Goal: Information Seeking & Learning: Check status

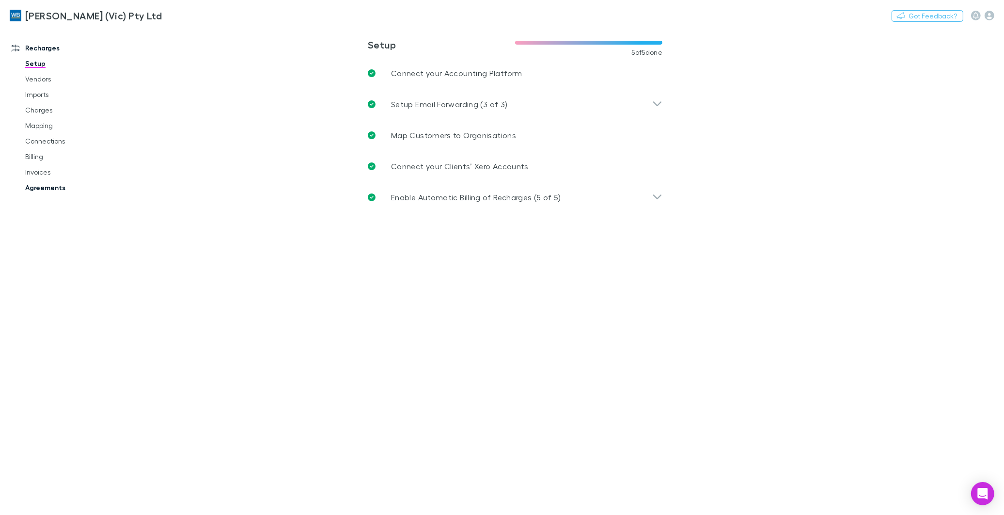
click at [44, 187] on link "Agreements" at bounding box center [75, 188] width 118 height 16
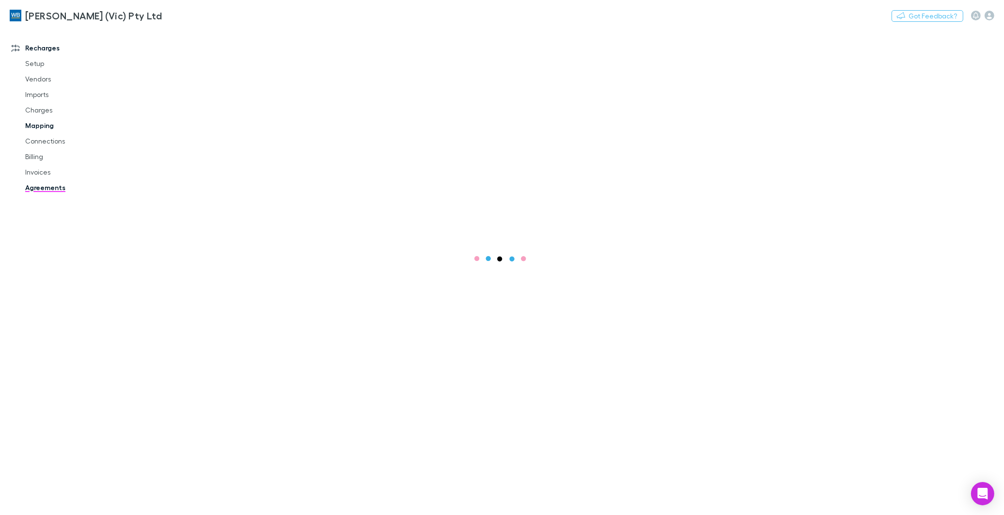
click at [38, 125] on link "Mapping" at bounding box center [75, 126] width 118 height 16
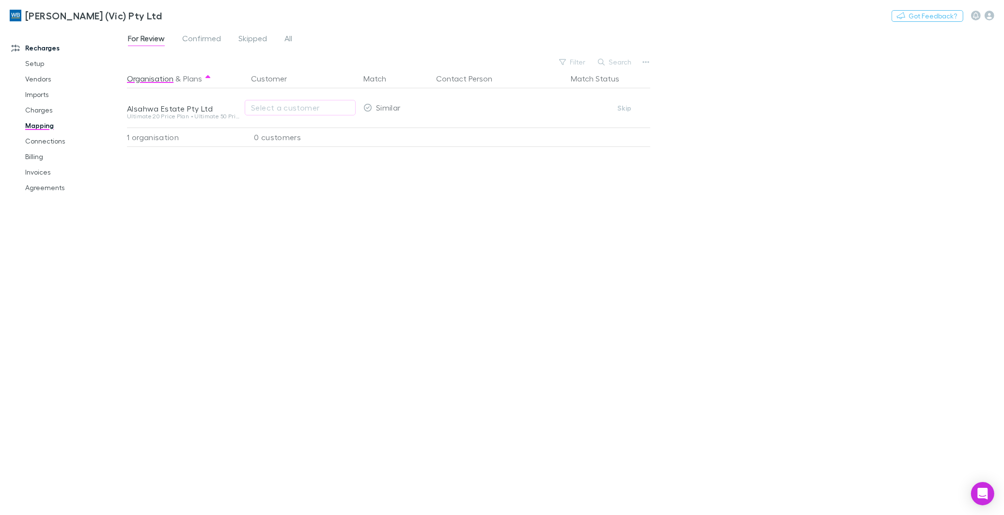
click at [37, 122] on link "Mapping" at bounding box center [75, 126] width 118 height 16
click at [280, 37] on div "For Review Confirmed Skipped All" at bounding box center [214, 40] width 174 height 16
click at [286, 37] on span "All" at bounding box center [289, 39] width 8 height 13
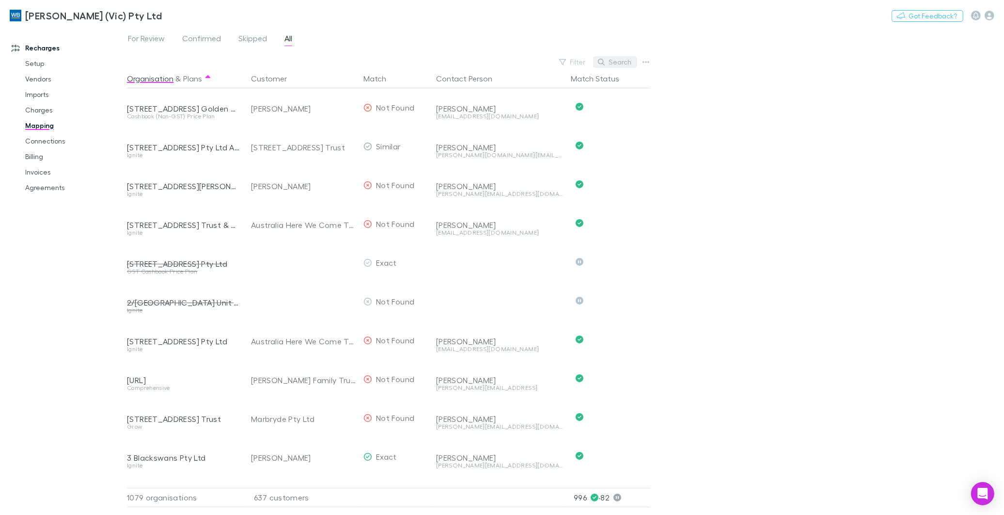
click at [616, 62] on button "Search" at bounding box center [615, 62] width 44 height 12
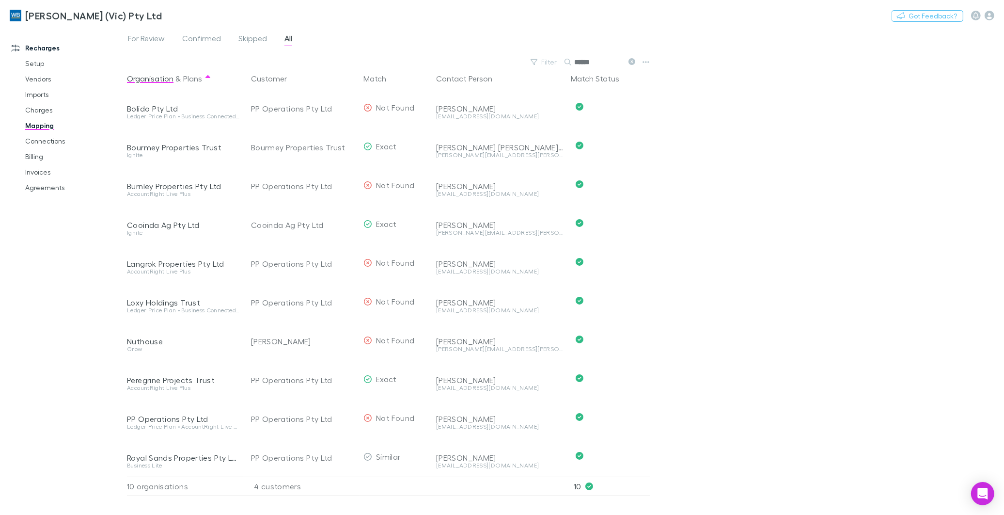
click at [605, 61] on input "******" at bounding box center [598, 62] width 48 height 14
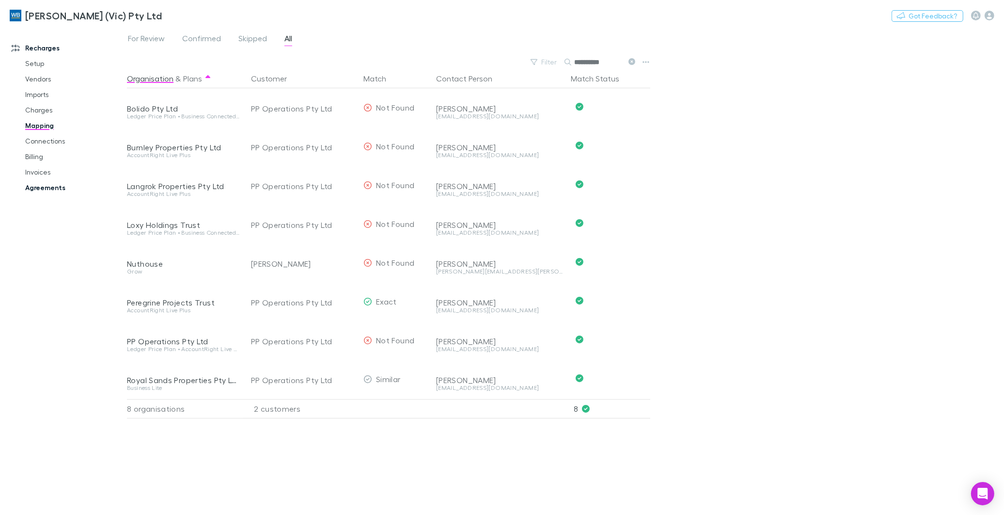
type input "**********"
drag, startPoint x: 630, startPoint y: 61, endPoint x: 0, endPoint y: 64, distance: 630.2
click at [630, 61] on icon at bounding box center [632, 61] width 7 height 7
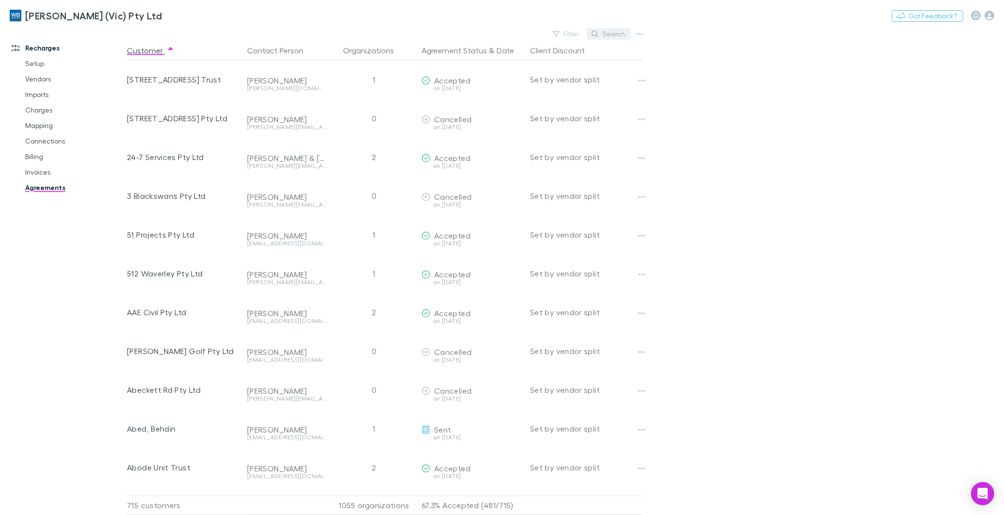
click at [506, 34] on button "Search" at bounding box center [609, 34] width 44 height 12
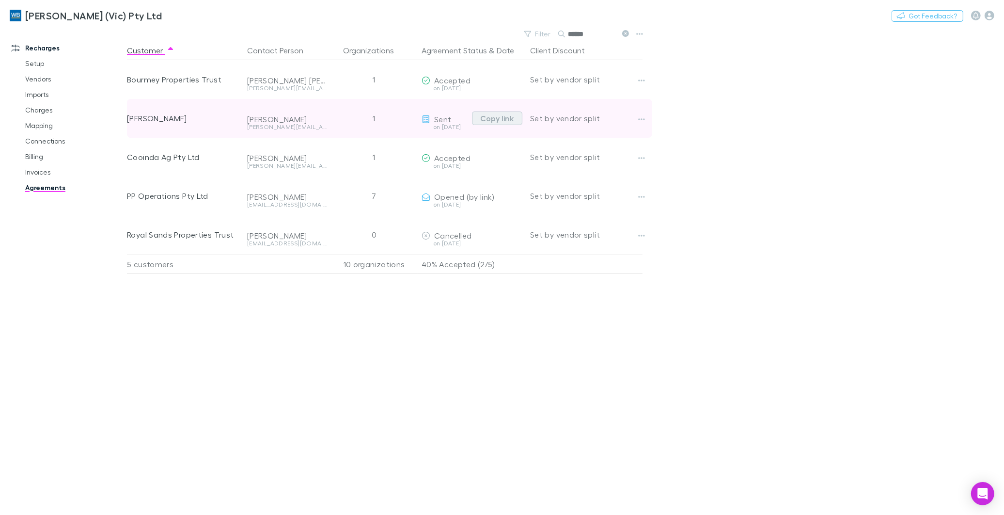
type input "******"
click at [500, 119] on button "Copy link" at bounding box center [497, 118] width 50 height 14
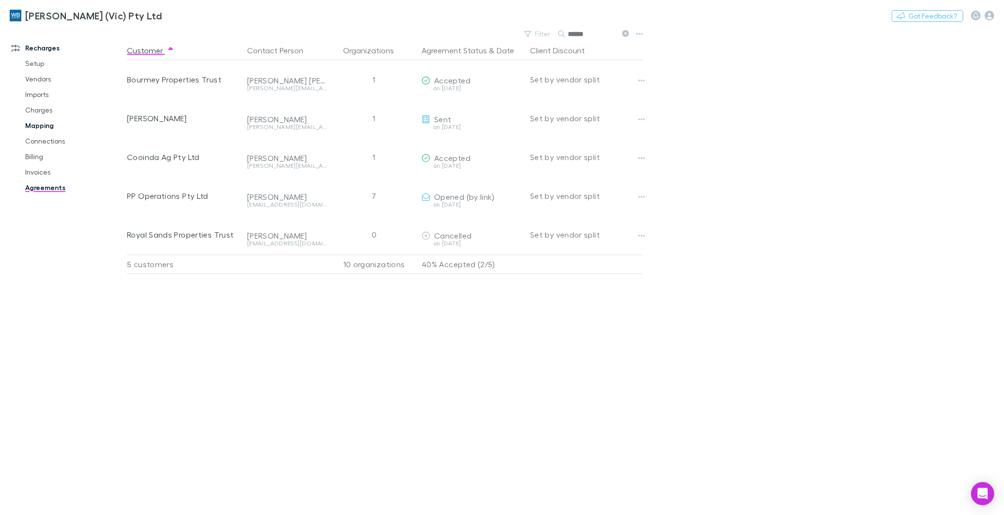
click at [44, 124] on link "Mapping" at bounding box center [75, 126] width 118 height 16
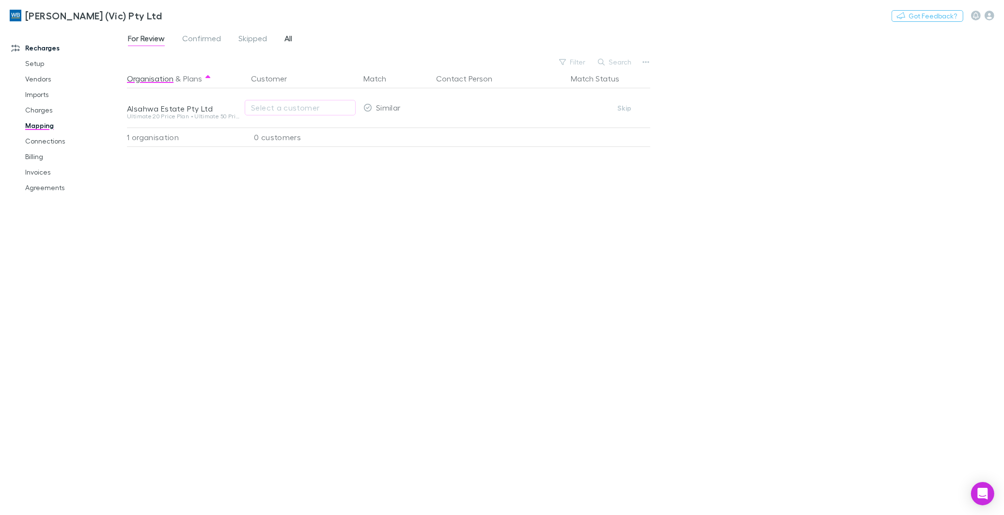
click at [287, 39] on span "All" at bounding box center [289, 39] width 8 height 13
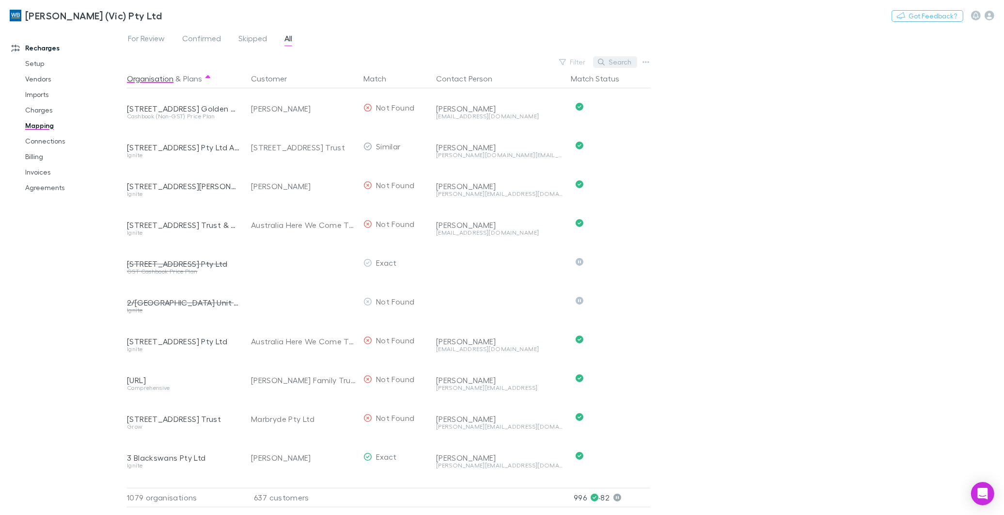
click at [506, 59] on button "Search" at bounding box center [615, 62] width 44 height 12
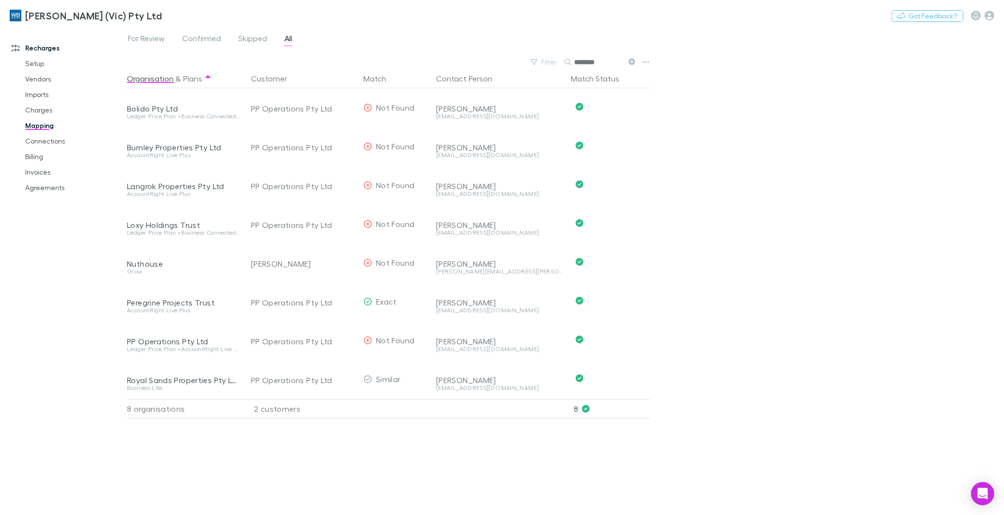
type input "********"
click at [506, 232] on div "For Review Confirmed Skipped All Filter Search ******** Organisation & Plans Cu…" at bounding box center [565, 271] width 877 height 488
click at [40, 173] on link "Invoices" at bounding box center [75, 172] width 118 height 16
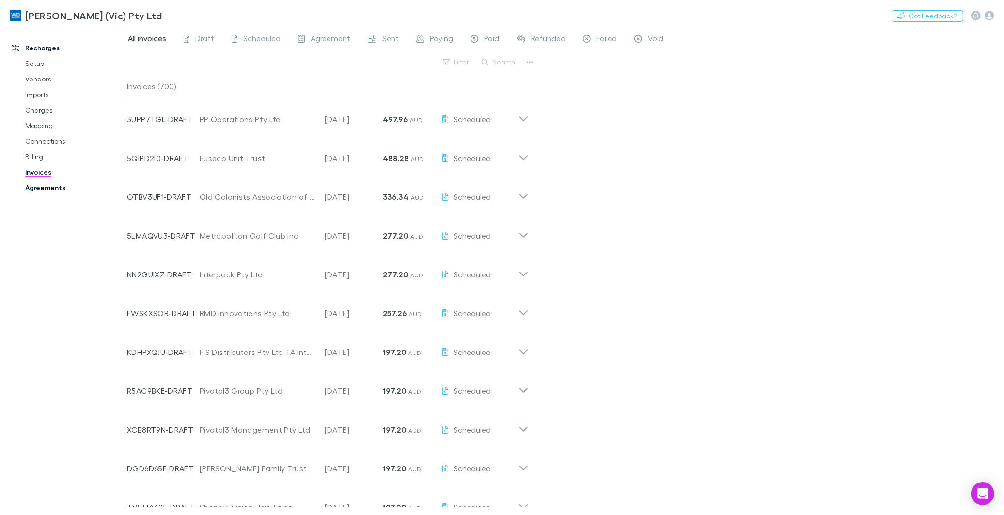
click at [51, 190] on link "Agreements" at bounding box center [75, 188] width 118 height 16
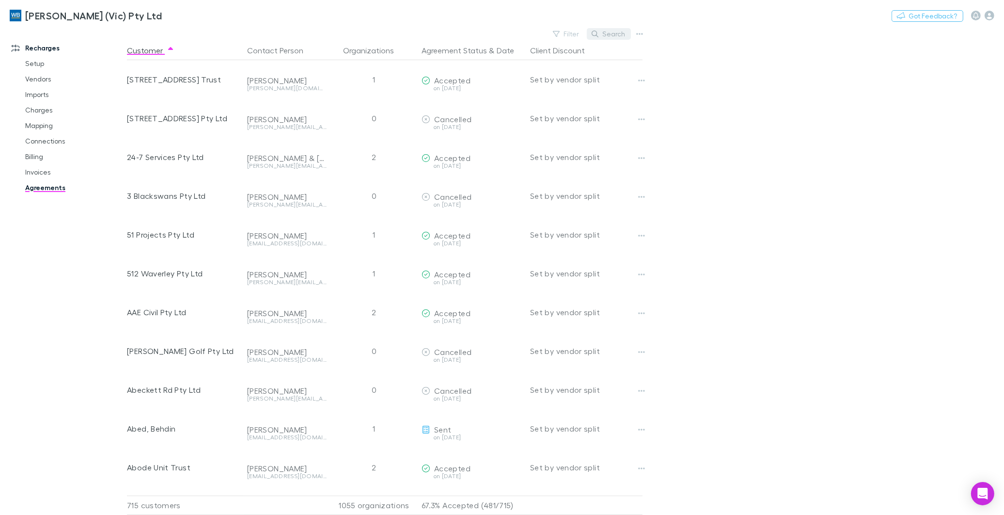
click at [506, 35] on button "Search" at bounding box center [609, 34] width 44 height 12
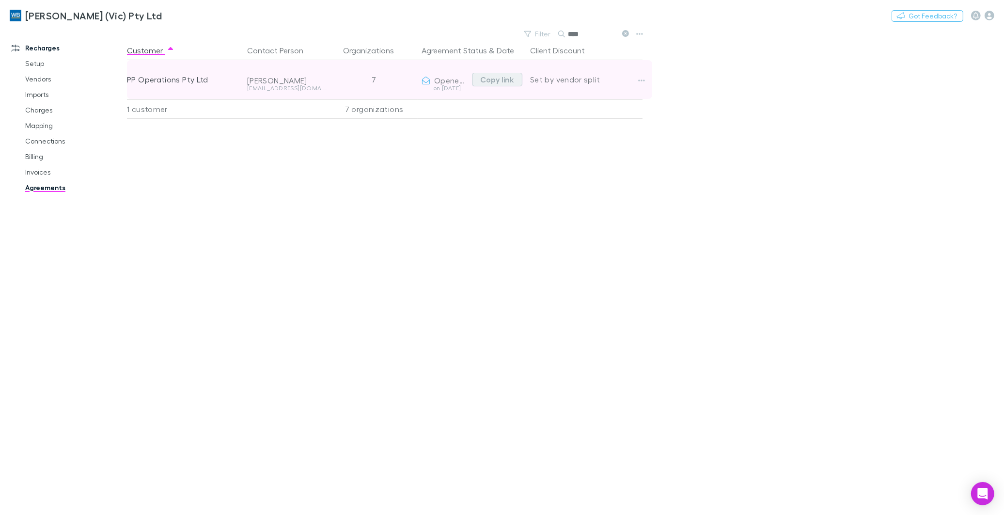
type input "****"
click at [494, 79] on button "Copy link" at bounding box center [497, 80] width 50 height 14
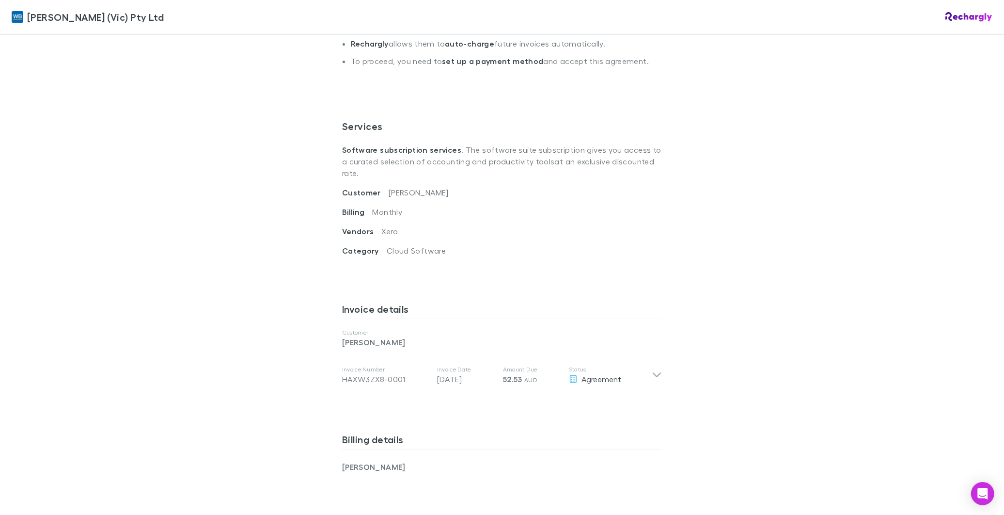
scroll to position [269, 0]
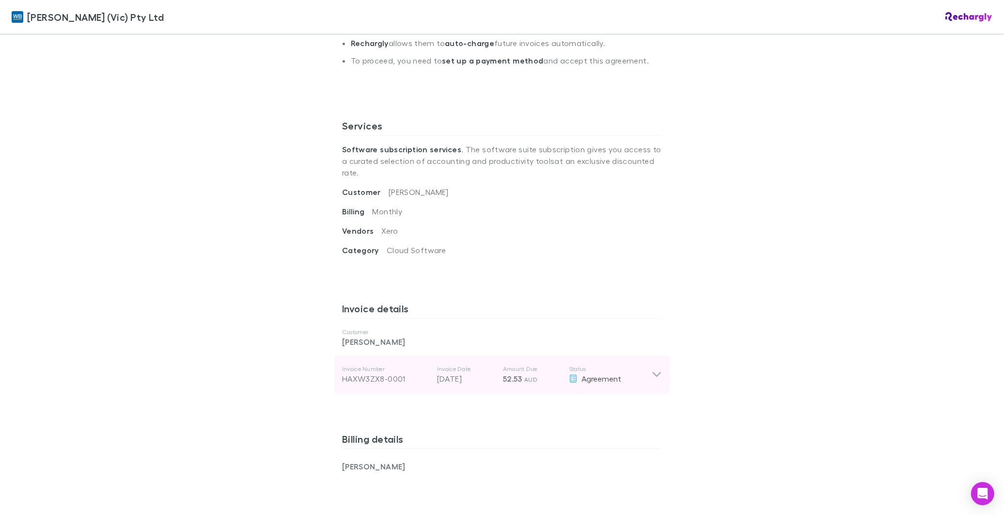
click at [655, 372] on icon at bounding box center [657, 374] width 8 height 5
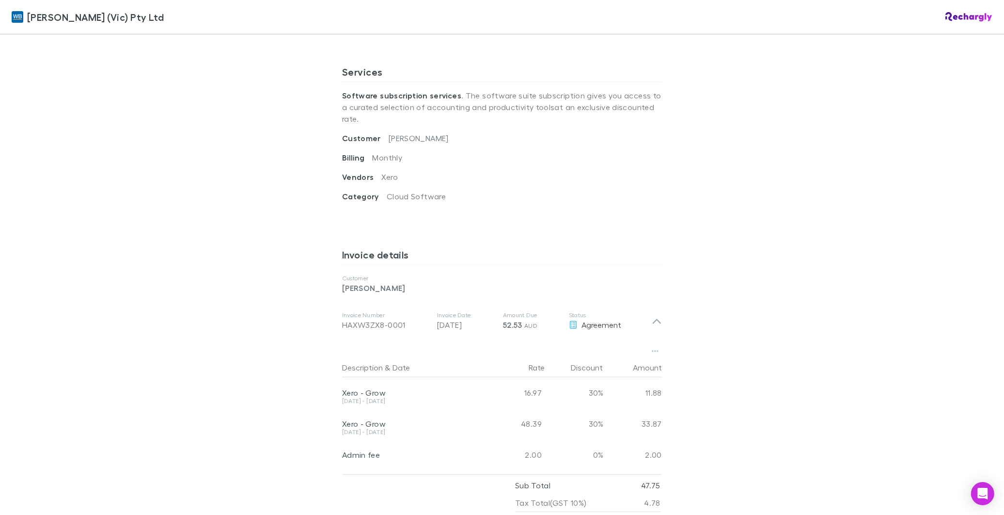
scroll to position [215, 0]
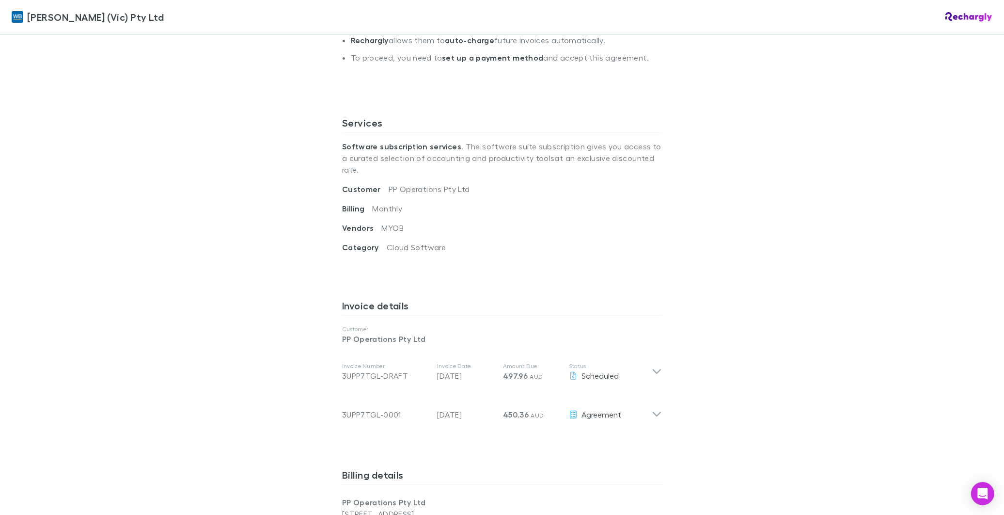
scroll to position [323, 0]
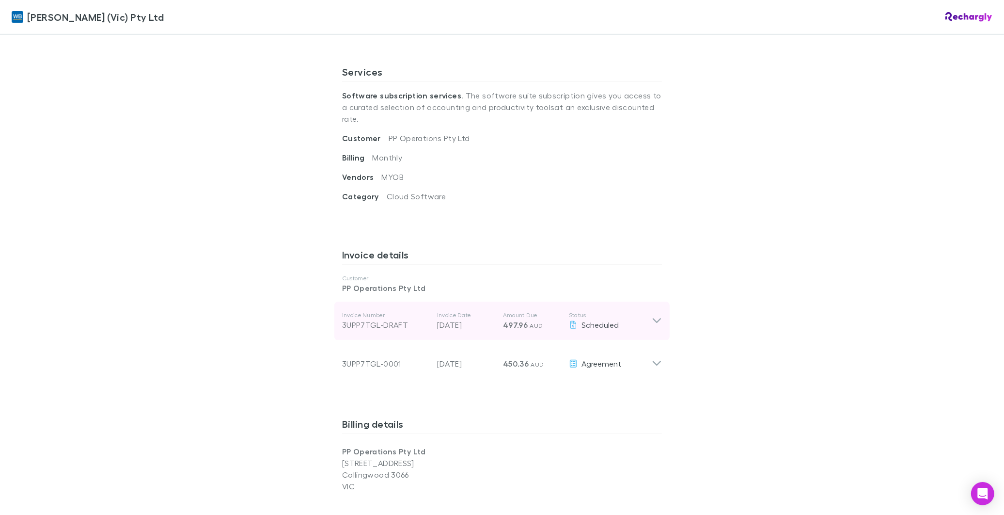
click at [652, 315] on icon at bounding box center [657, 321] width 10 height 12
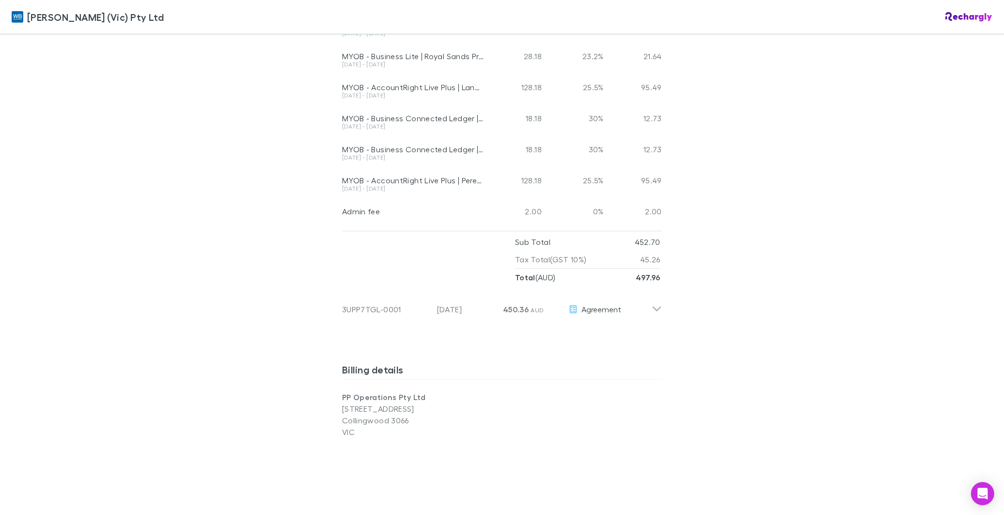
scroll to position [754, 0]
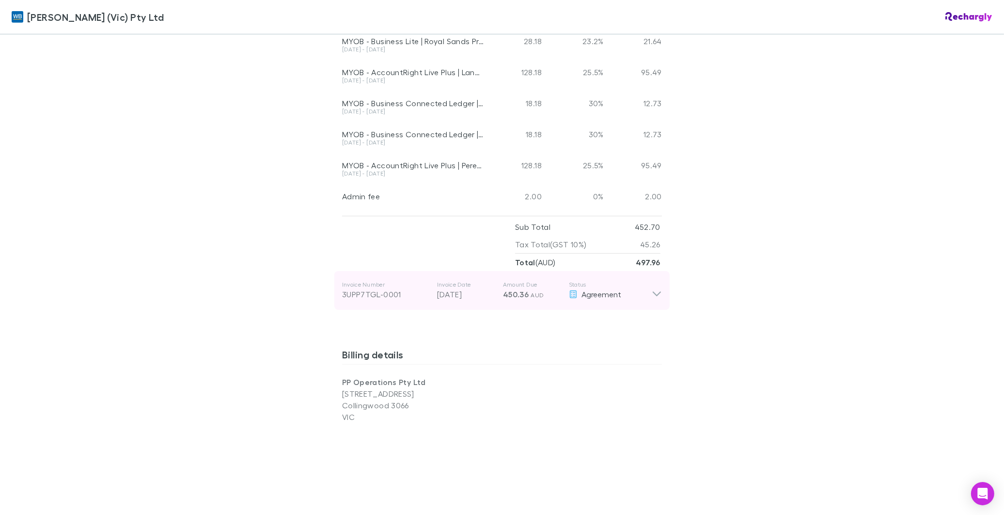
click at [658, 284] on div "Invoice Number 3UPP7TGL-0001 Invoice Date 28 Jul 2025 Amount Due 450.36 AUD Sta…" at bounding box center [501, 290] width 335 height 39
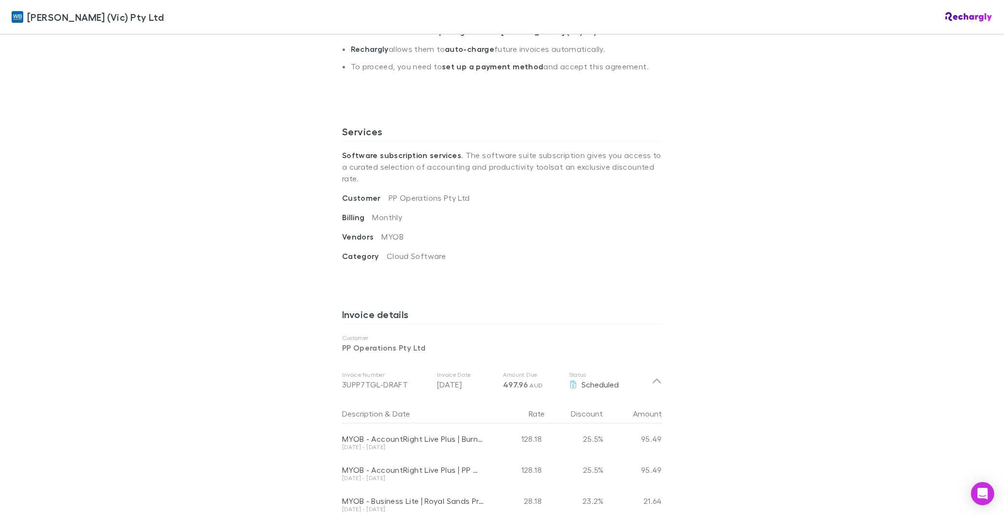
scroll to position [430, 0]
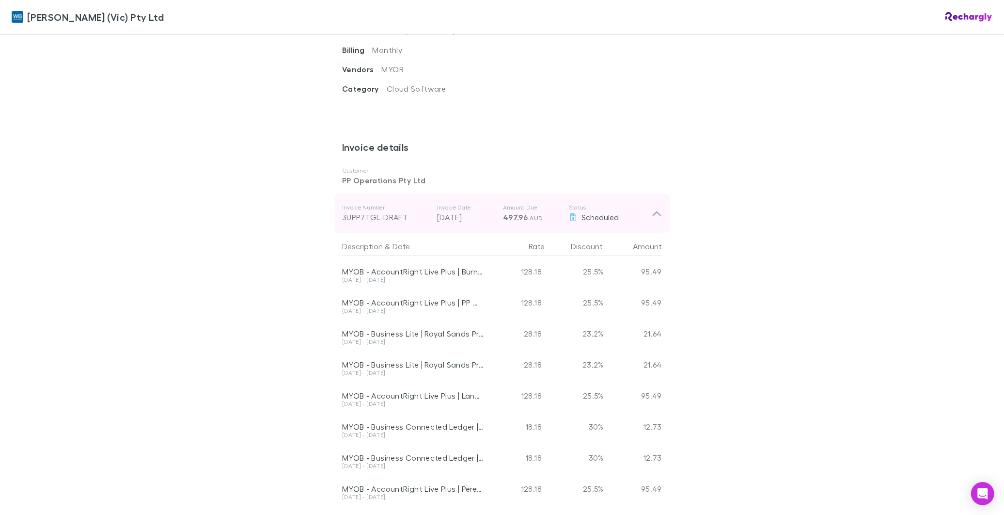
drag, startPoint x: 653, startPoint y: 199, endPoint x: 647, endPoint y: 212, distance: 15.0
click at [653, 207] on icon at bounding box center [657, 213] width 10 height 12
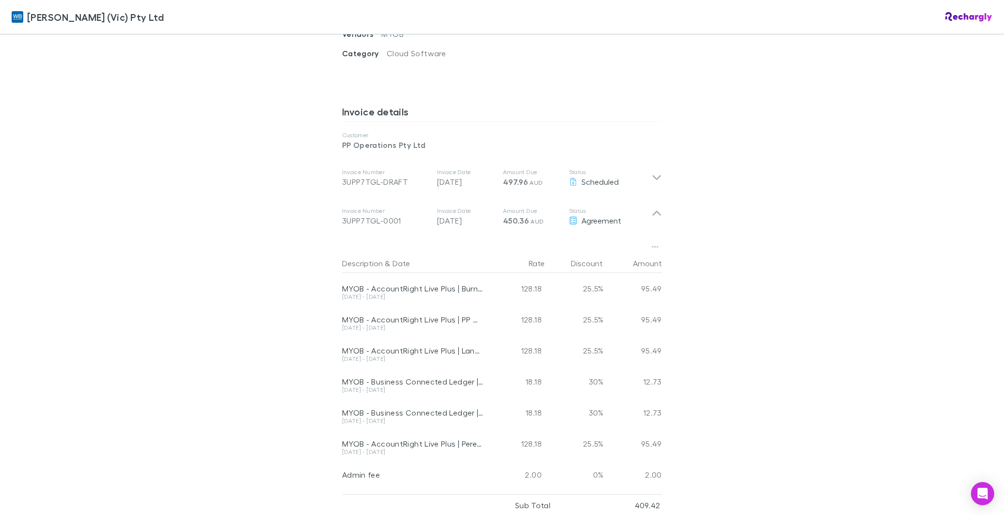
scroll to position [485, 0]
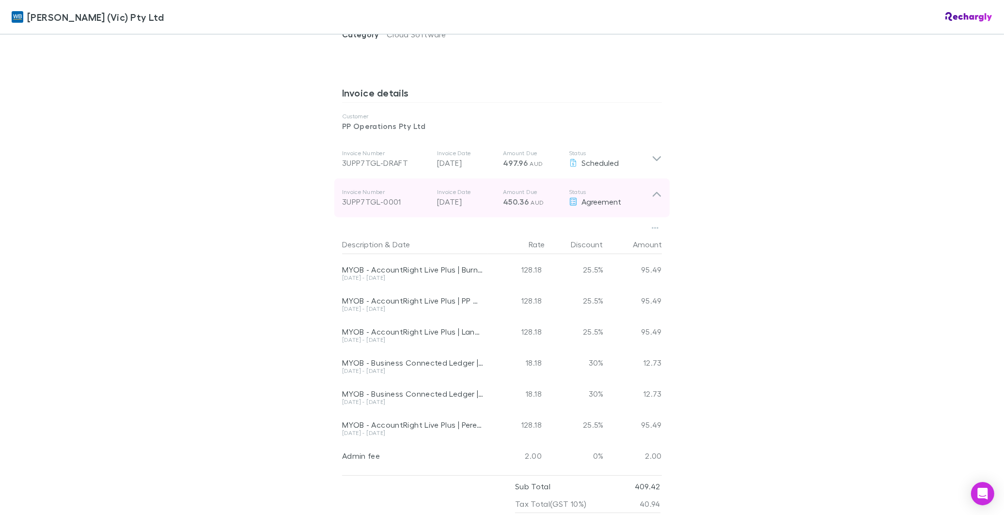
click at [657, 188] on icon at bounding box center [657, 197] width 10 height 19
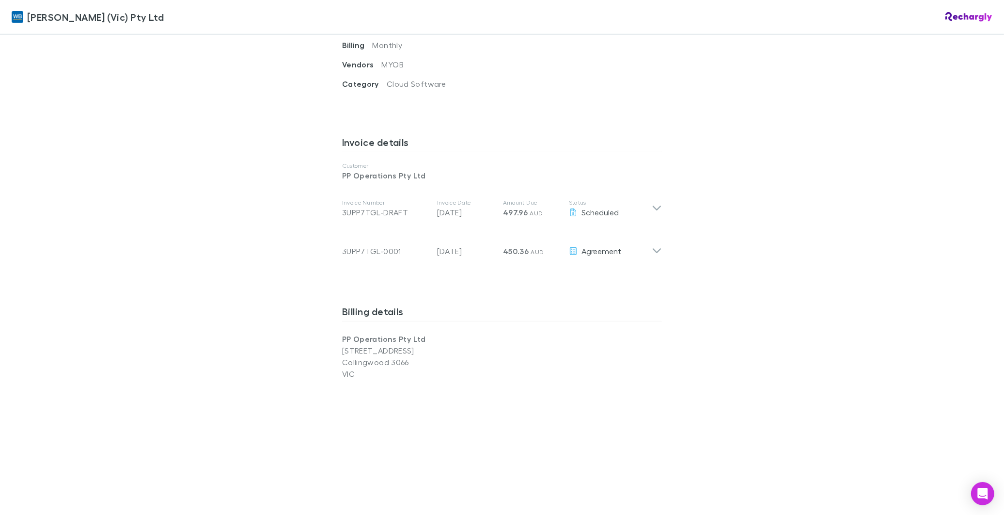
scroll to position [377, 0]
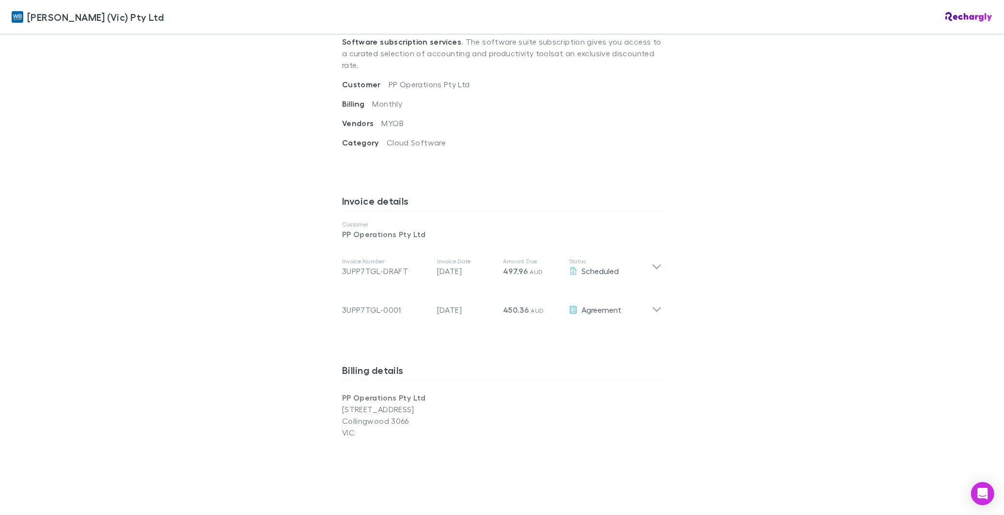
click at [813, 197] on div "William Buck (Vic) Pty Ltd William Buck (Vic) Pty Ltd Software subscriptions ag…" at bounding box center [502, 257] width 1004 height 515
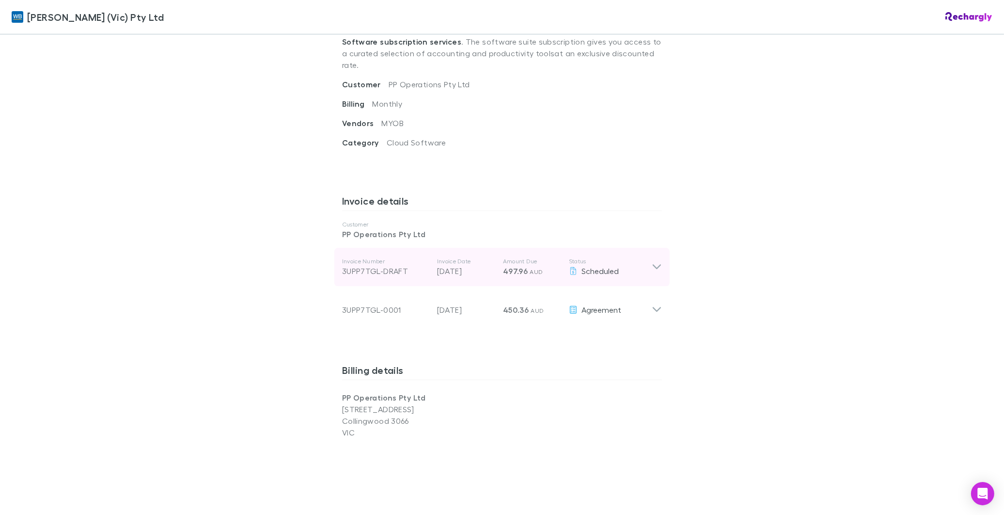
click at [656, 265] on icon at bounding box center [657, 267] width 8 height 5
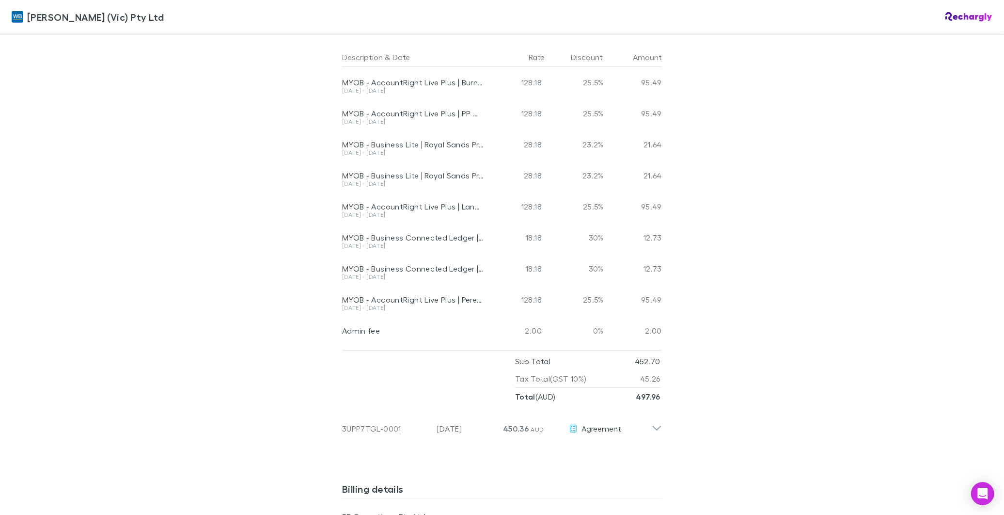
scroll to position [646, 0]
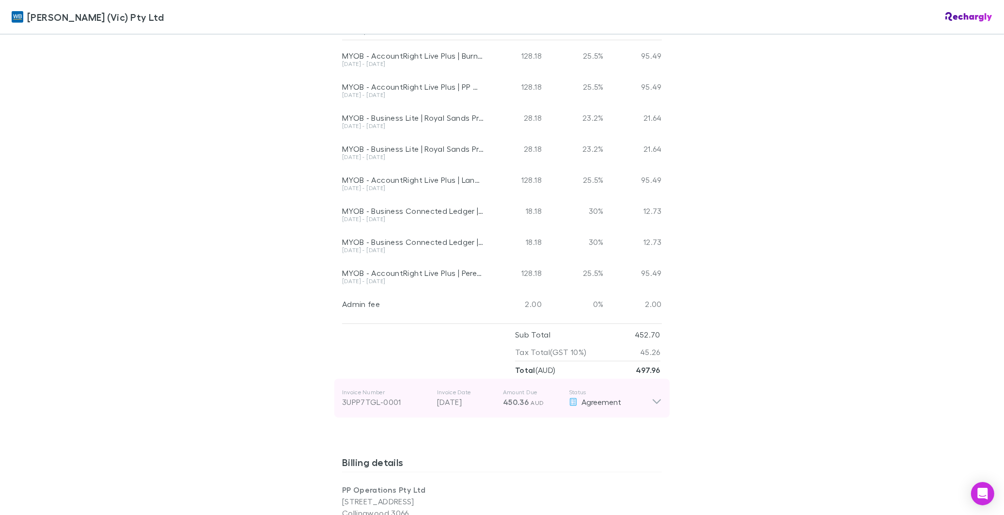
click at [652, 388] on icon at bounding box center [657, 397] width 10 height 19
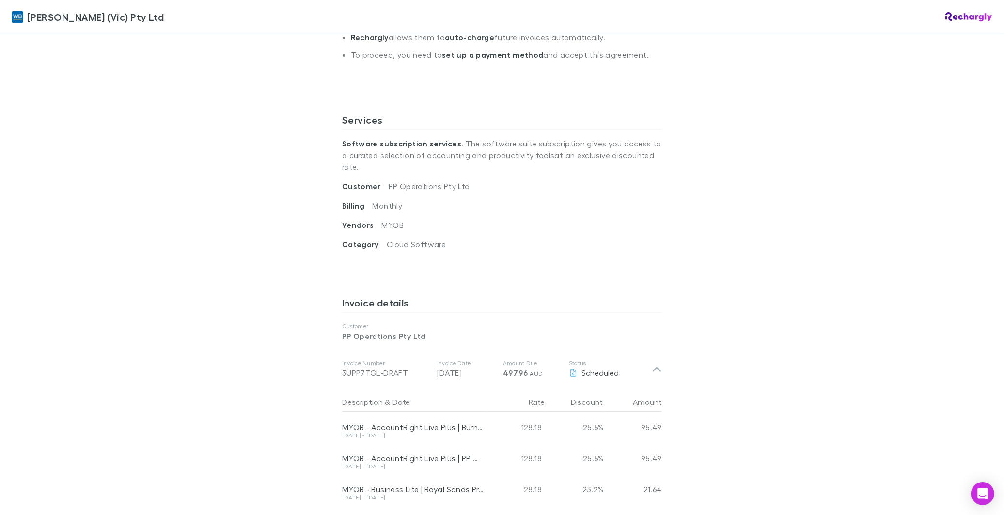
scroll to position [215, 0]
